Goal: Information Seeking & Learning: Learn about a topic

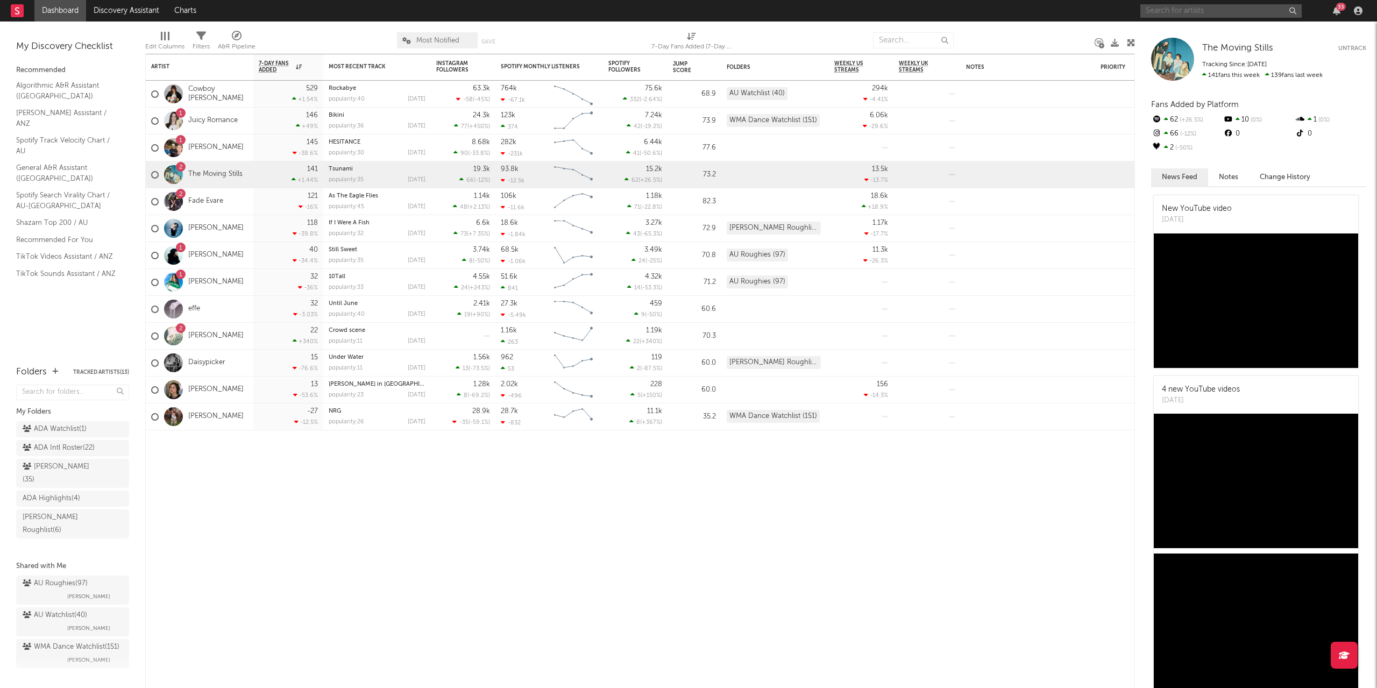
click at [1033, 10] on input "text" at bounding box center [1221, 10] width 161 height 13
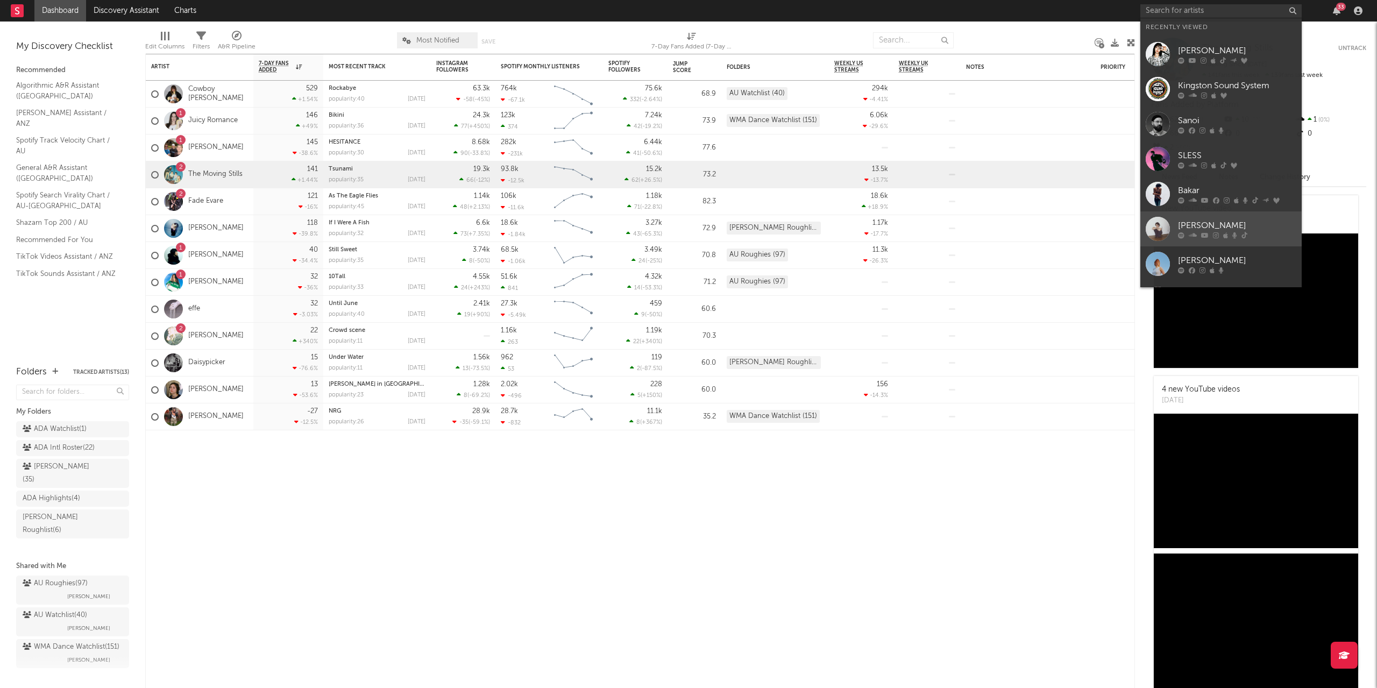
click at [1033, 216] on link "[PERSON_NAME]" at bounding box center [1221, 228] width 161 height 35
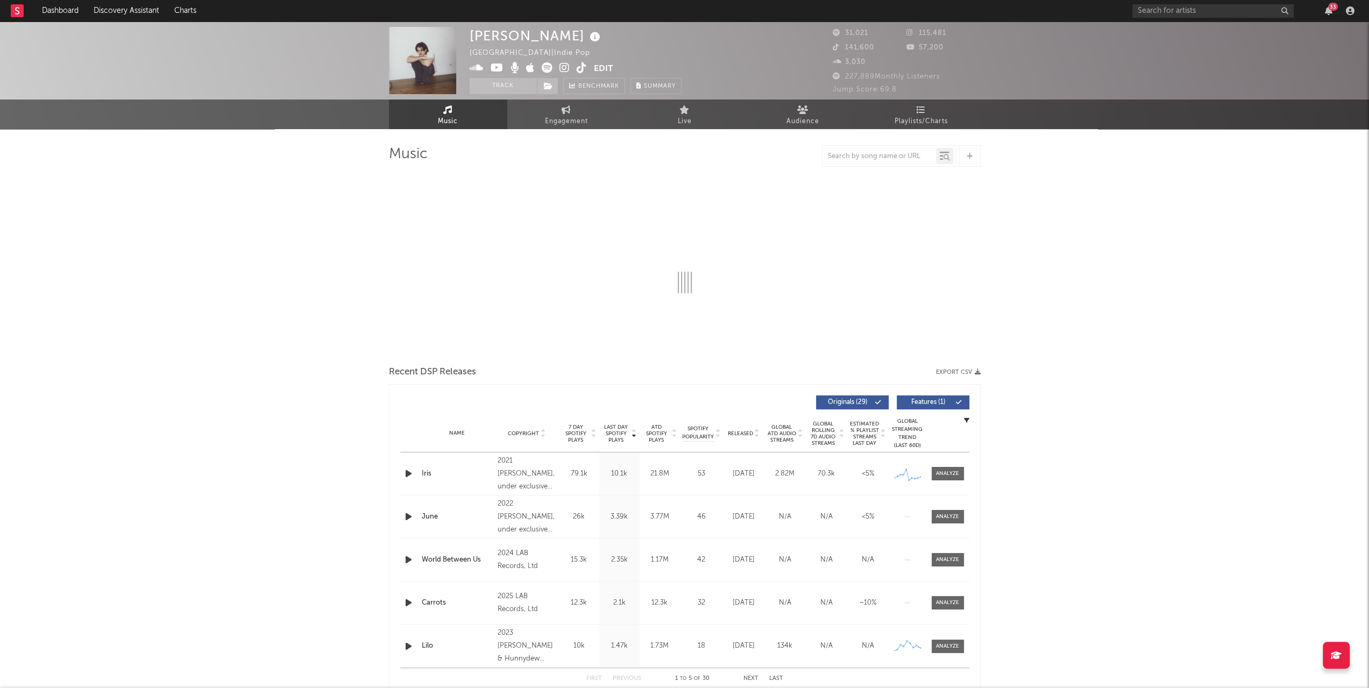
click at [927, 117] on span "Playlists/Charts" at bounding box center [921, 121] width 53 height 13
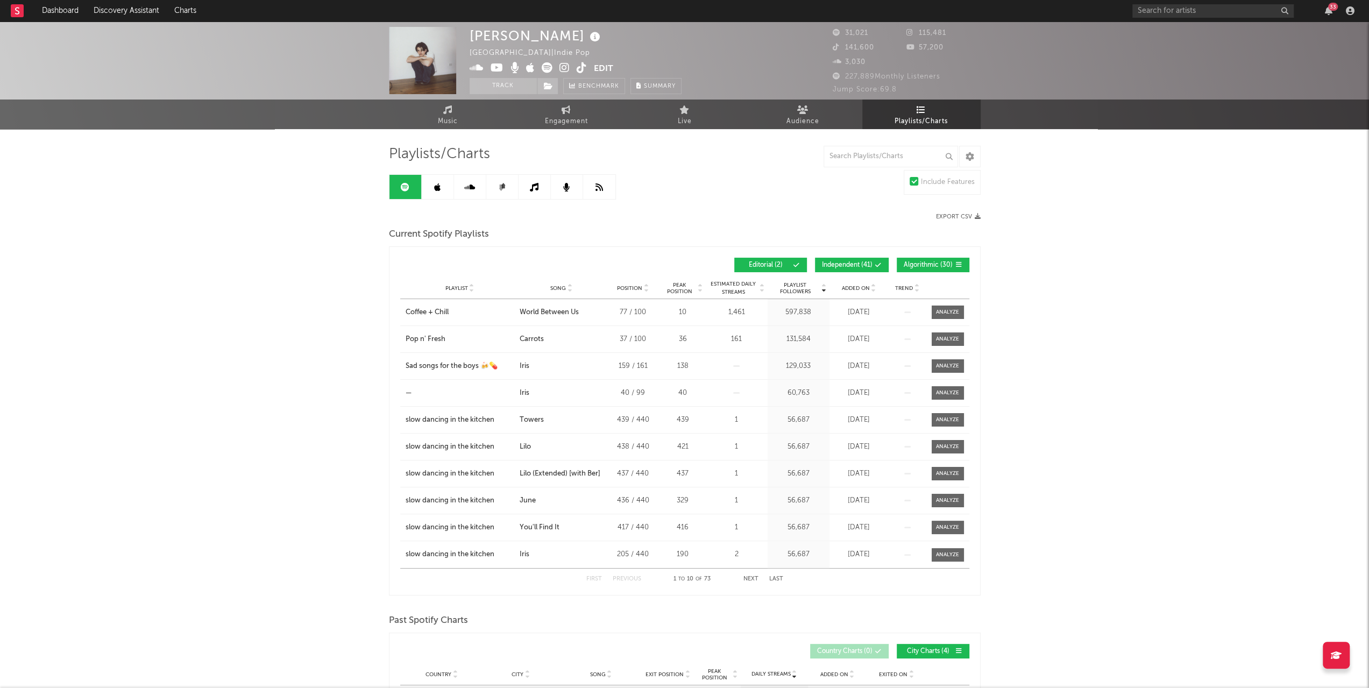
click at [571, 288] on icon at bounding box center [569, 290] width 5 height 4
click at [863, 268] on button "Independent ( 41 )" at bounding box center [852, 265] width 74 height 15
click at [916, 264] on span "Algorithmic ( 30 )" at bounding box center [929, 265] width 50 height 6
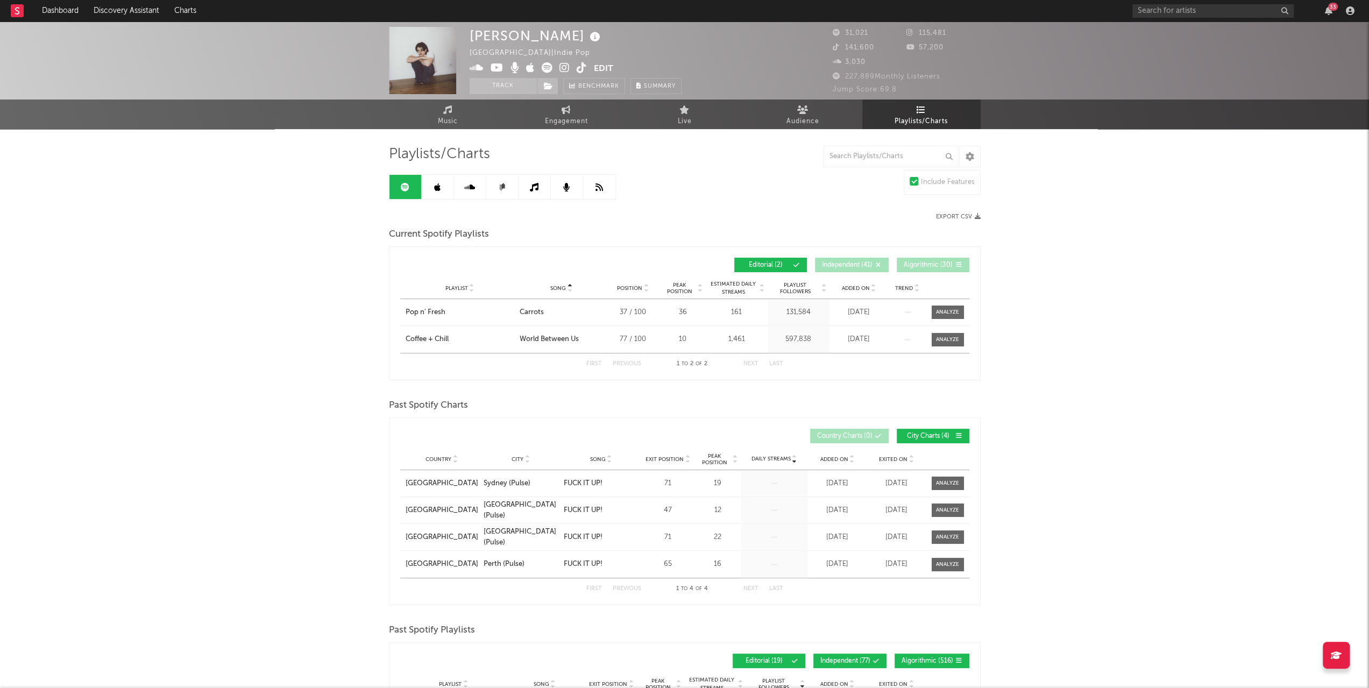
click at [439, 188] on icon at bounding box center [437, 187] width 6 height 9
